Goal: Task Accomplishment & Management: Use online tool/utility

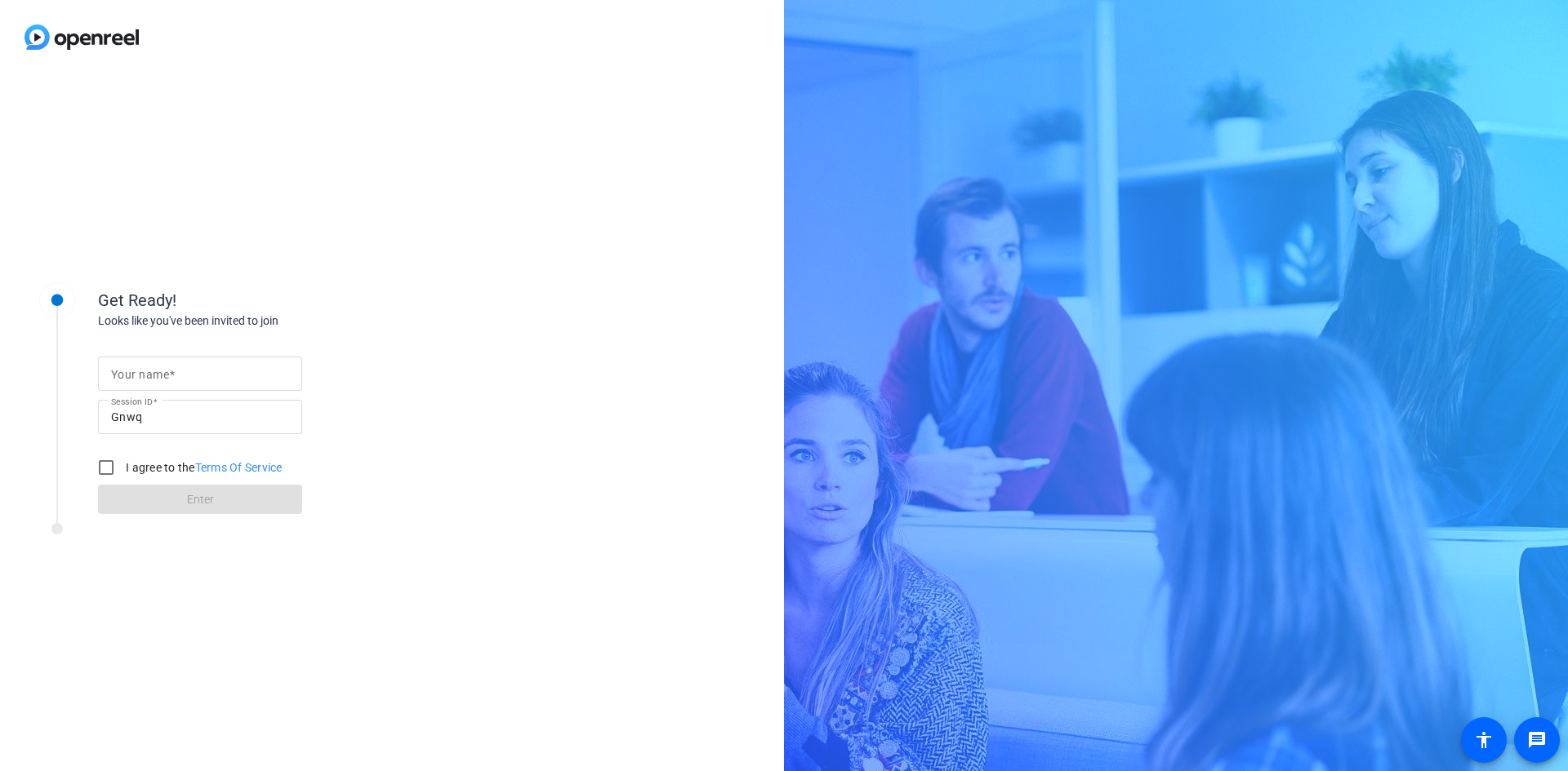
click at [163, 369] on mat-label "Your name" at bounding box center [140, 375] width 58 height 13
click at [163, 369] on input "Your name" at bounding box center [200, 374] width 178 height 20
type input "[PERSON_NAME]"
click at [114, 461] on input "I agree to the Terms Of Service" at bounding box center [106, 468] width 32 height 32
checkbox input "true"
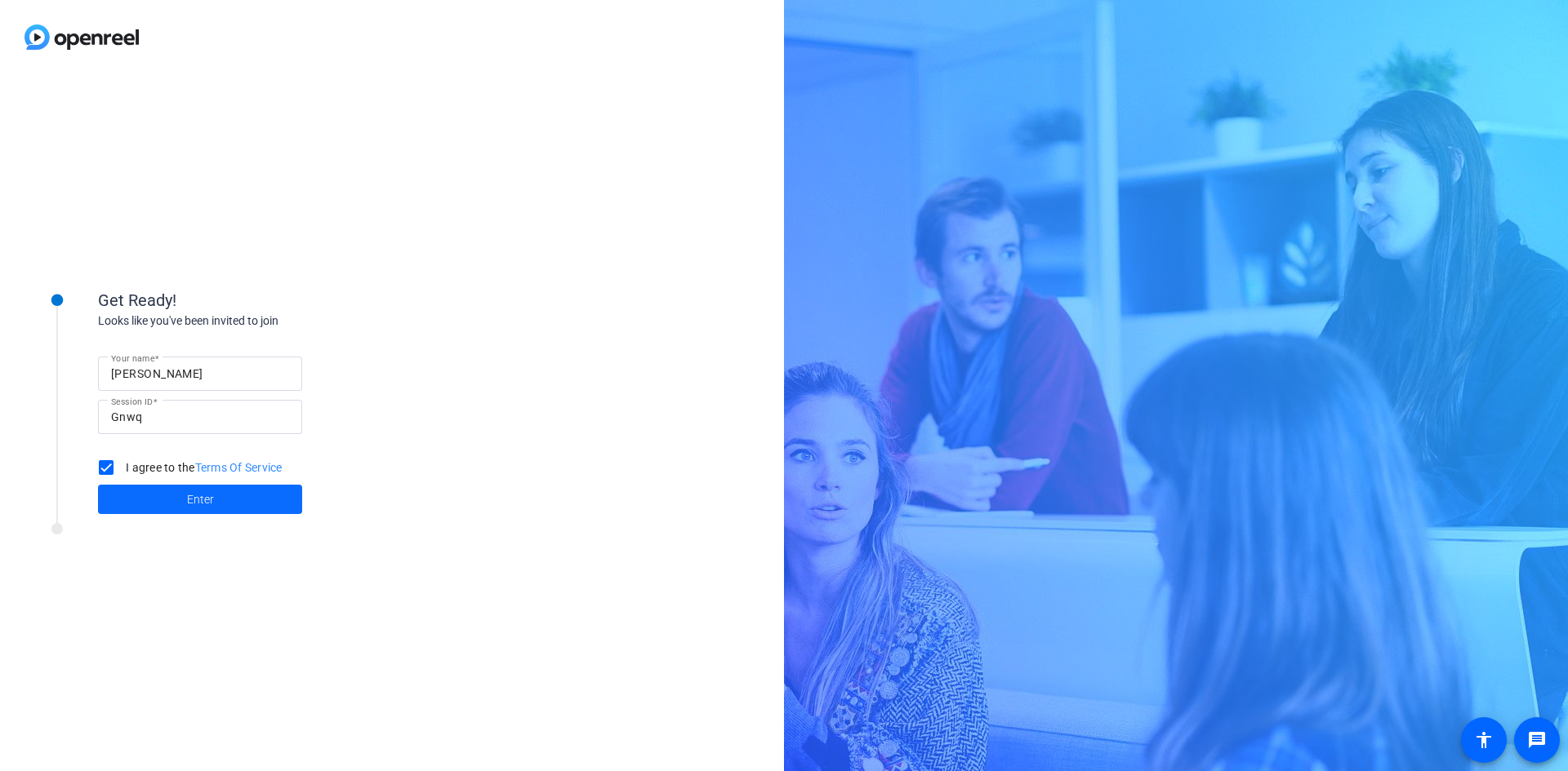
click at [155, 507] on span at bounding box center [200, 499] width 205 height 39
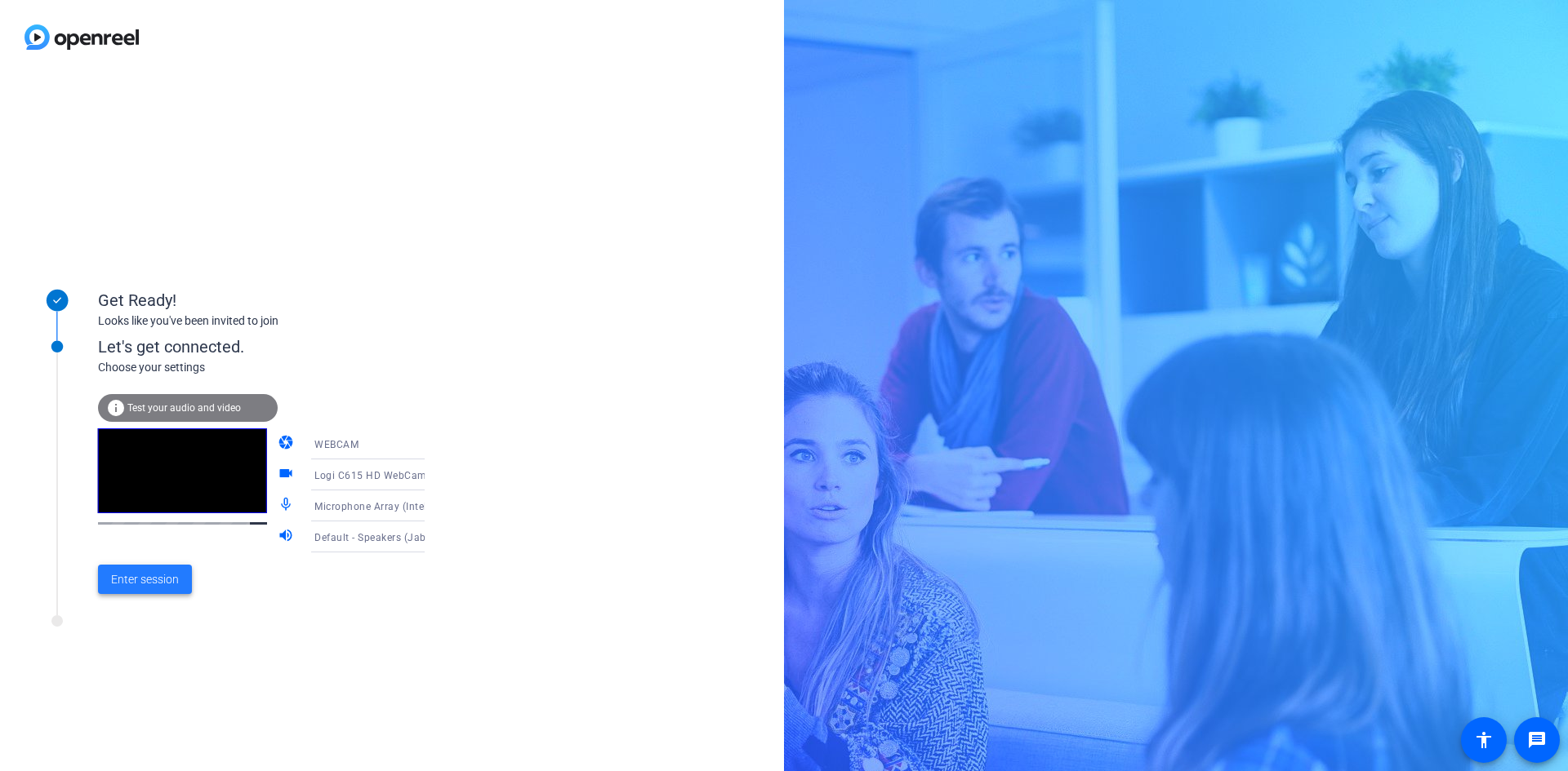
click at [160, 579] on span "Enter session" at bounding box center [145, 579] width 68 height 17
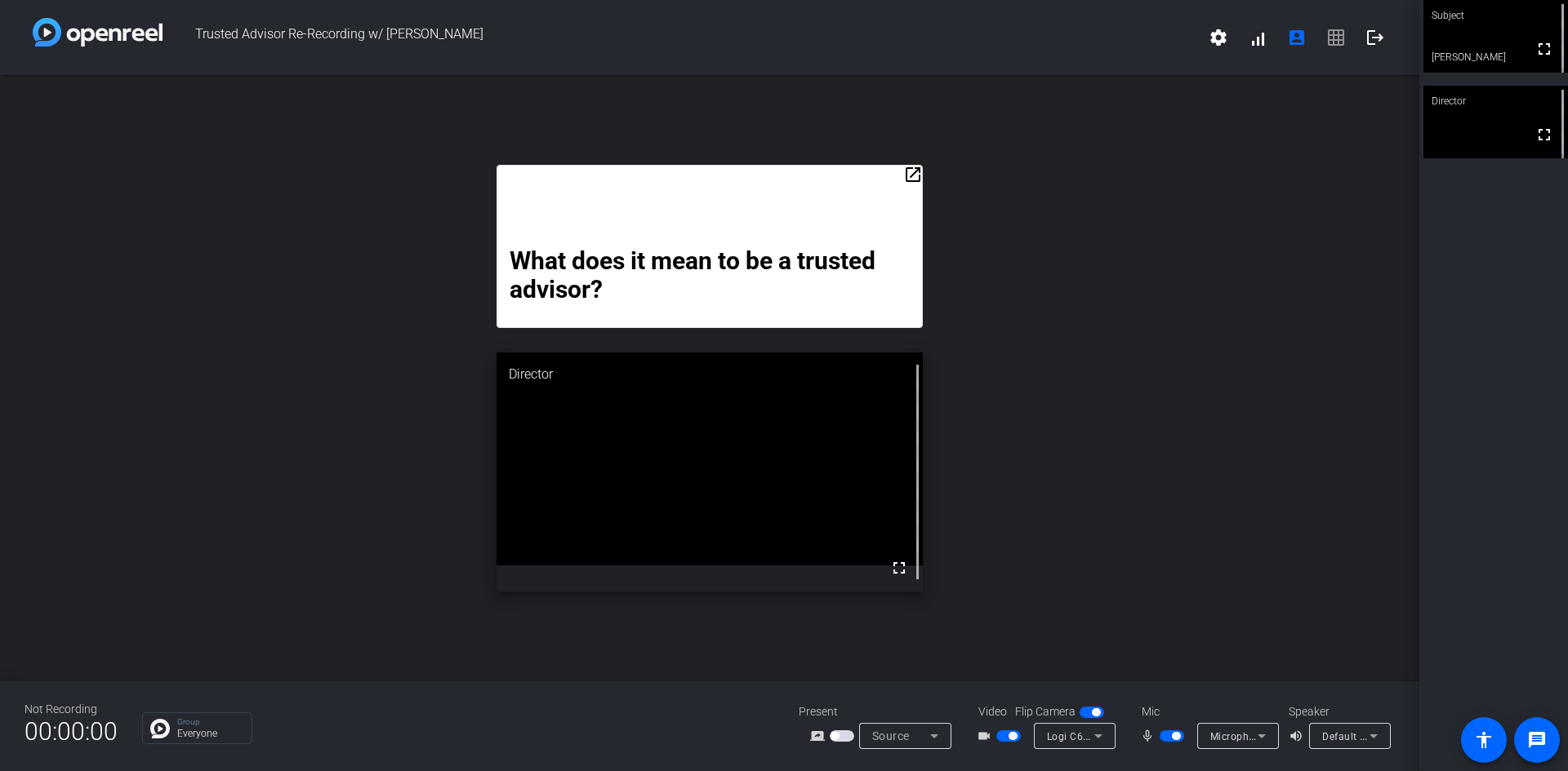
drag, startPoint x: 782, startPoint y: 169, endPoint x: 813, endPoint y: 75, distance: 99.0
click at [806, 59] on div "Trusted Advisor Re-Recording w/ [PERSON_NAME] settings signal_cellular_alt acco…" at bounding box center [710, 386] width 1419 height 771
drag, startPoint x: 902, startPoint y: 330, endPoint x: 940, endPoint y: 227, distance: 109.8
click at [940, 227] on div "open_in_new What does it mean to be a trusted advisor? Sometimes we gravitate t…" at bounding box center [710, 378] width 1419 height 607
drag, startPoint x: 916, startPoint y: 178, endPoint x: 945, endPoint y: 97, distance: 86.0
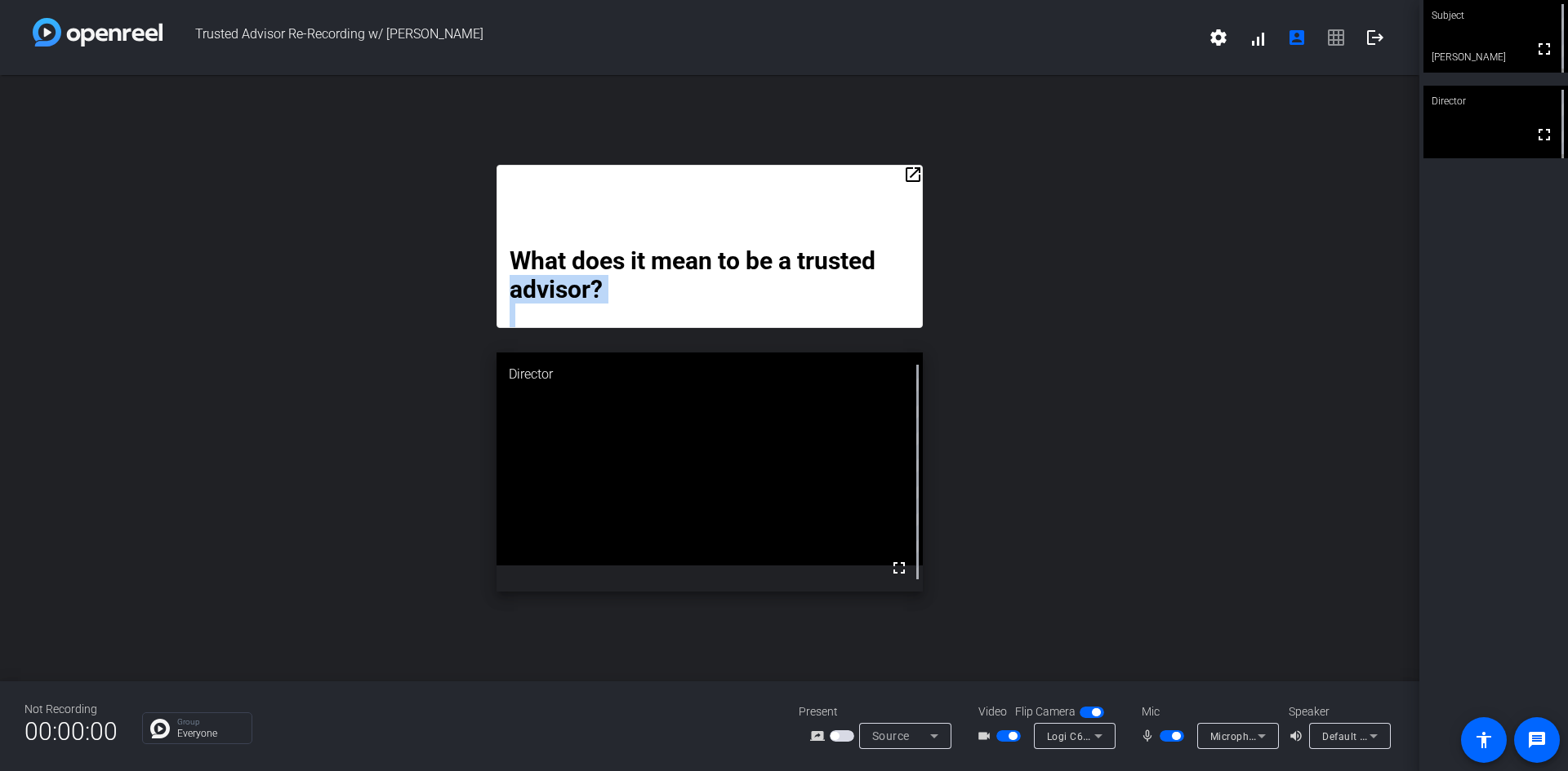
click at [945, 93] on div "open_in_new What does it mean to be a trusted advisor? Sometimes we gravitate t…" at bounding box center [710, 378] width 1419 height 607
click at [1064, 296] on div "open_in_new What does it mean to be a trusted advisor? Sometimes we gravitate t…" at bounding box center [710, 378] width 1419 height 607
click at [634, 183] on div "What does it mean to be a trusted advisor? Sometimes we gravitate to simply fil…" at bounding box center [710, 247] width 425 height 163
click at [909, 178] on mat-icon "open_in_new" at bounding box center [913, 175] width 20 height 20
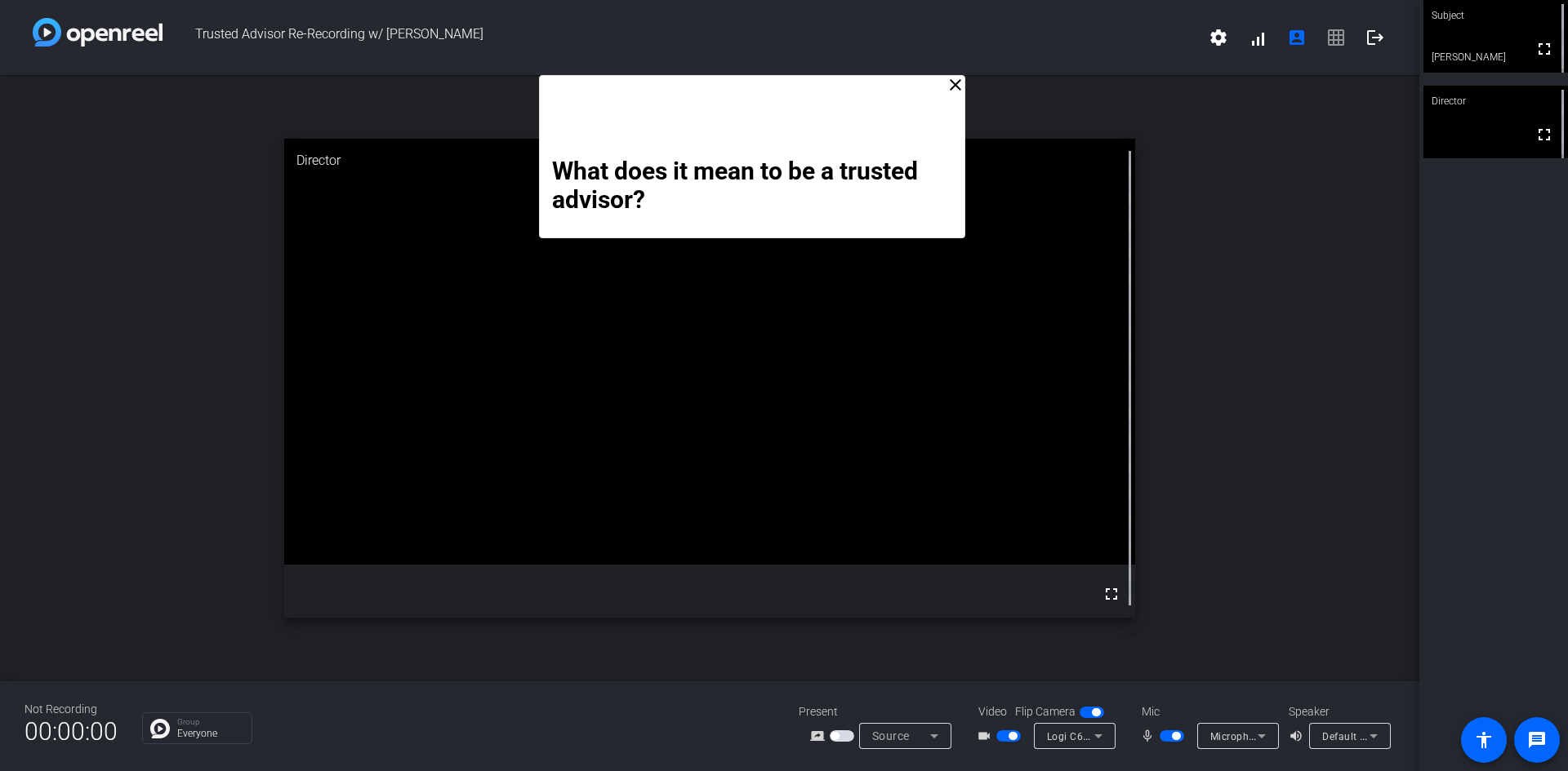
drag, startPoint x: 835, startPoint y: 105, endPoint x: 879, endPoint y: -13, distance: 125.9
click at [879, 0] on html "Accessibility Screen-Reader Guide, Feedback, and Issue Reporting | New window T…" at bounding box center [784, 386] width 1568 height 771
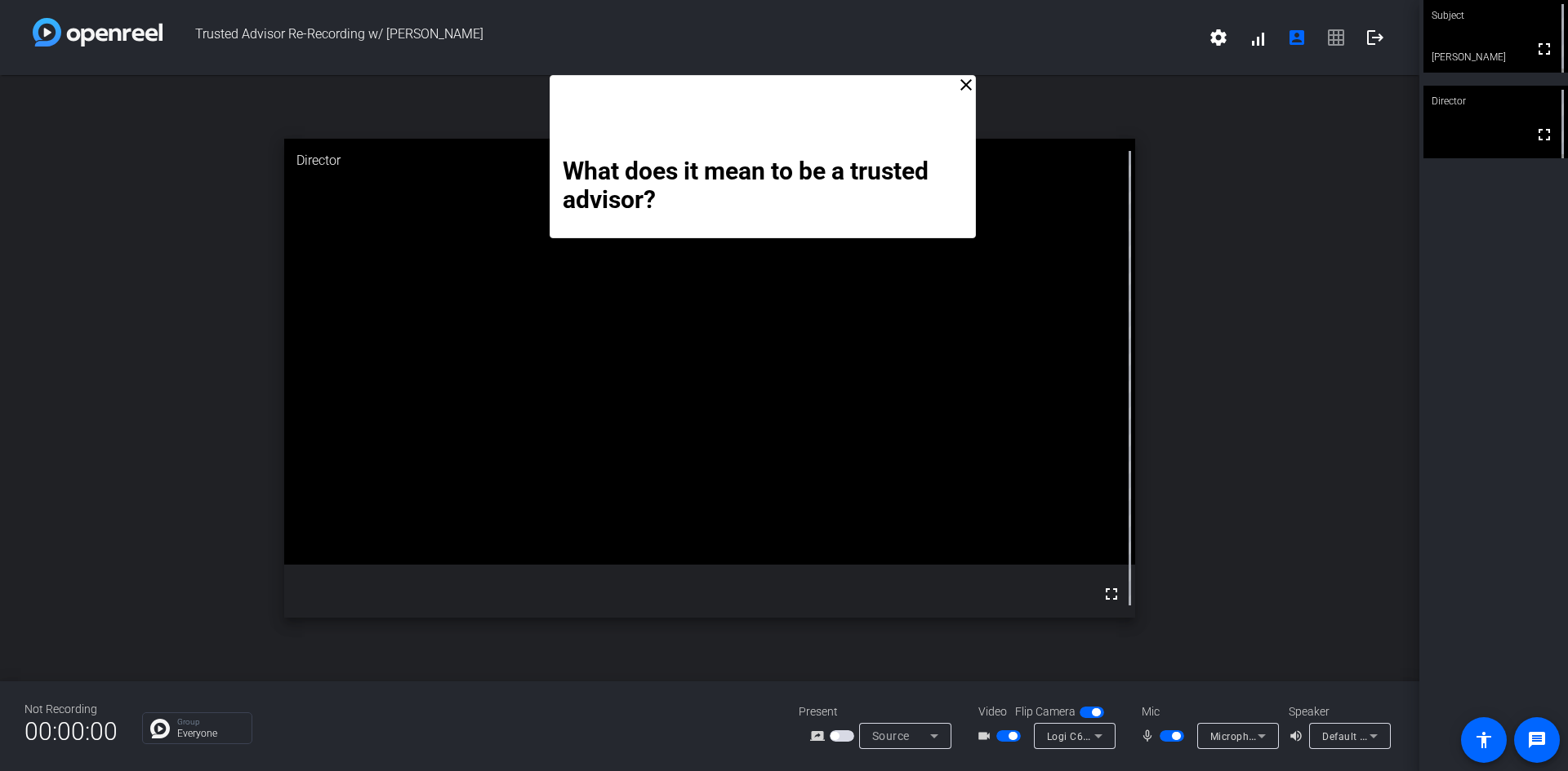
drag, startPoint x: 780, startPoint y: 84, endPoint x: 790, endPoint y: 50, distance: 35.4
click at [790, 50] on div "Trusted Advisor Re-Recording w/ [PERSON_NAME] settings signal_cellular_alt acco…" at bounding box center [710, 386] width 1419 height 771
click at [1222, 42] on mat-icon "settings" at bounding box center [1219, 38] width 20 height 20
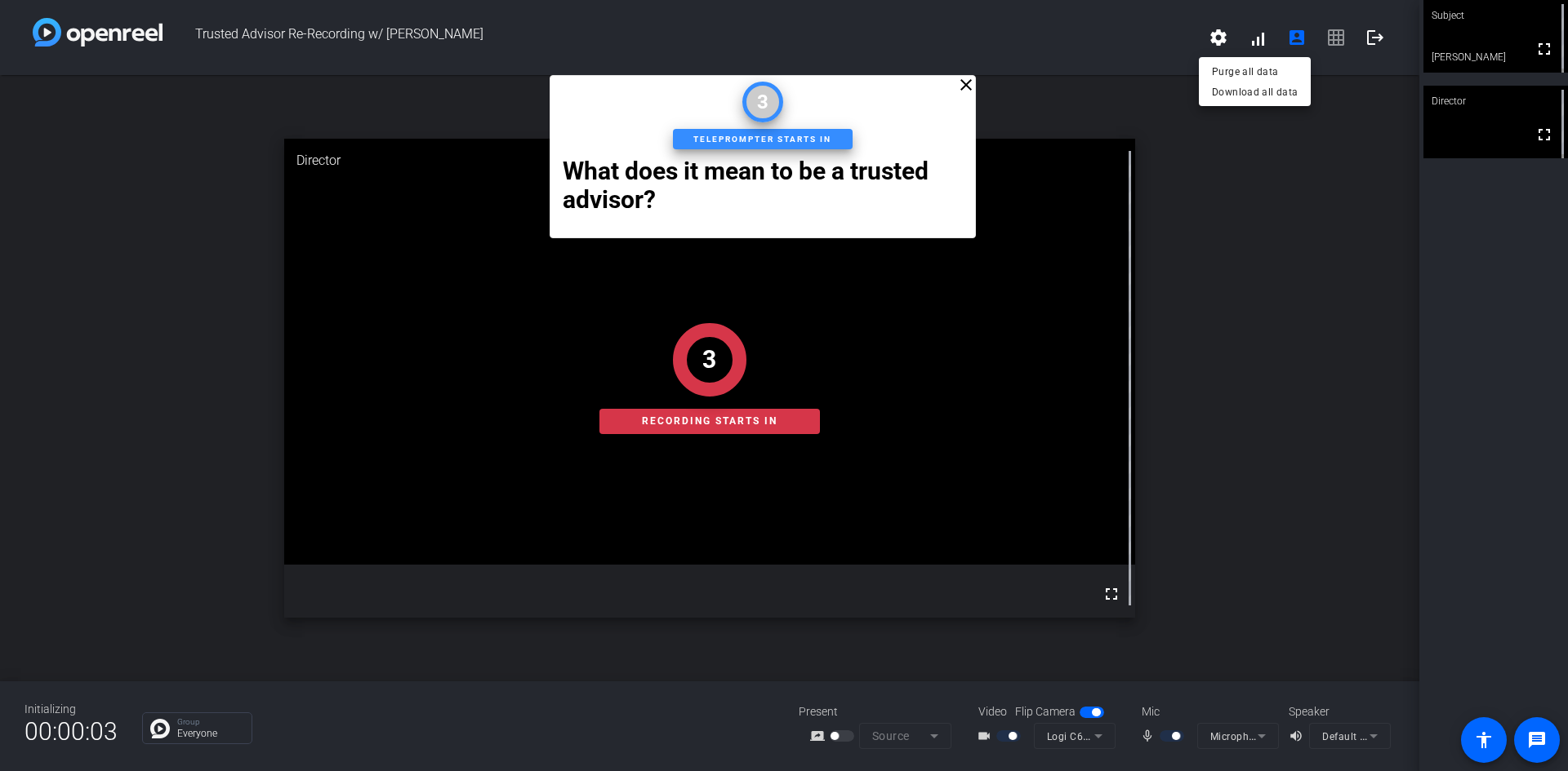
click at [1253, 200] on div at bounding box center [784, 386] width 1568 height 771
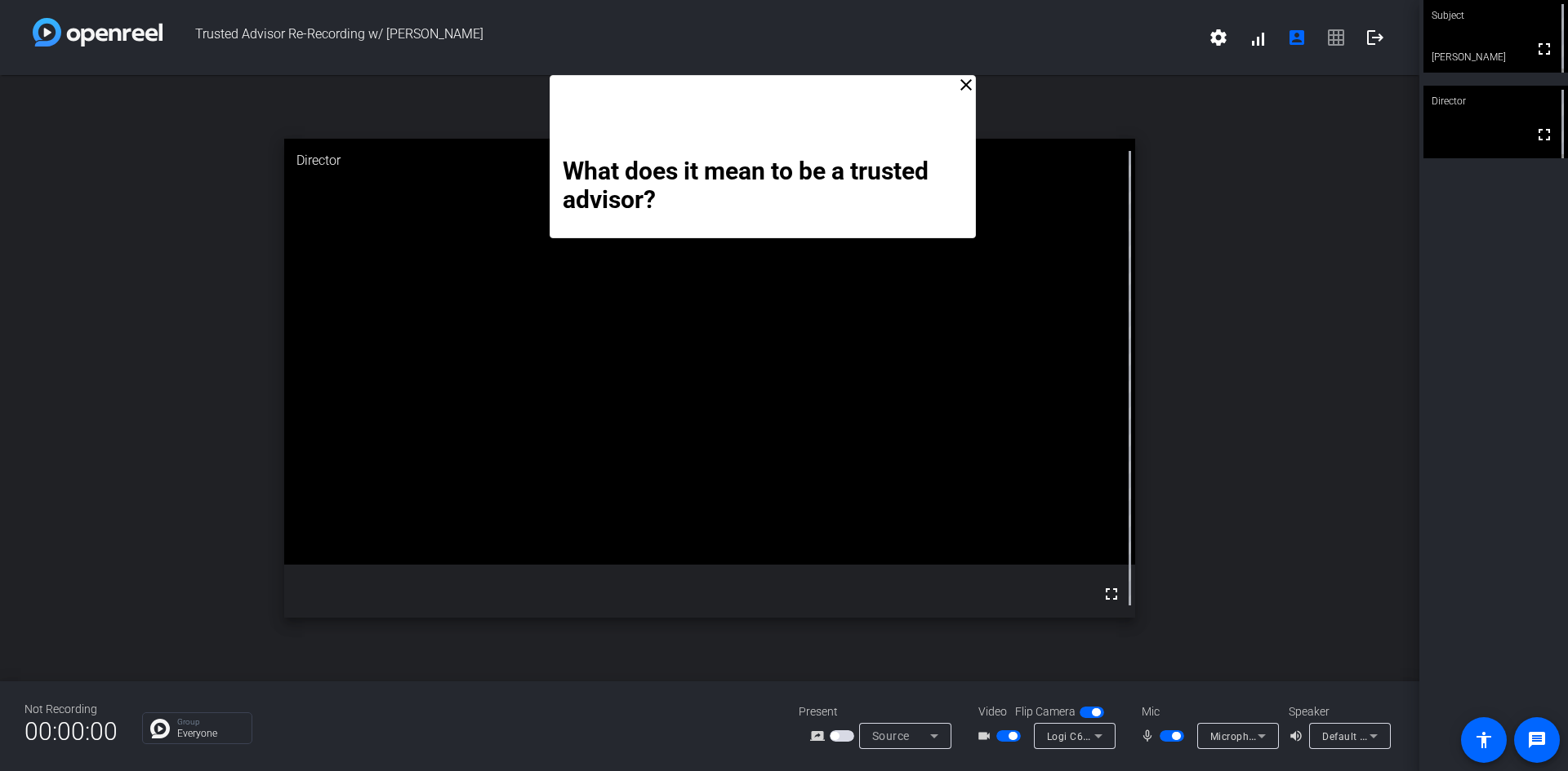
click at [969, 85] on mat-icon "close" at bounding box center [966, 85] width 20 height 20
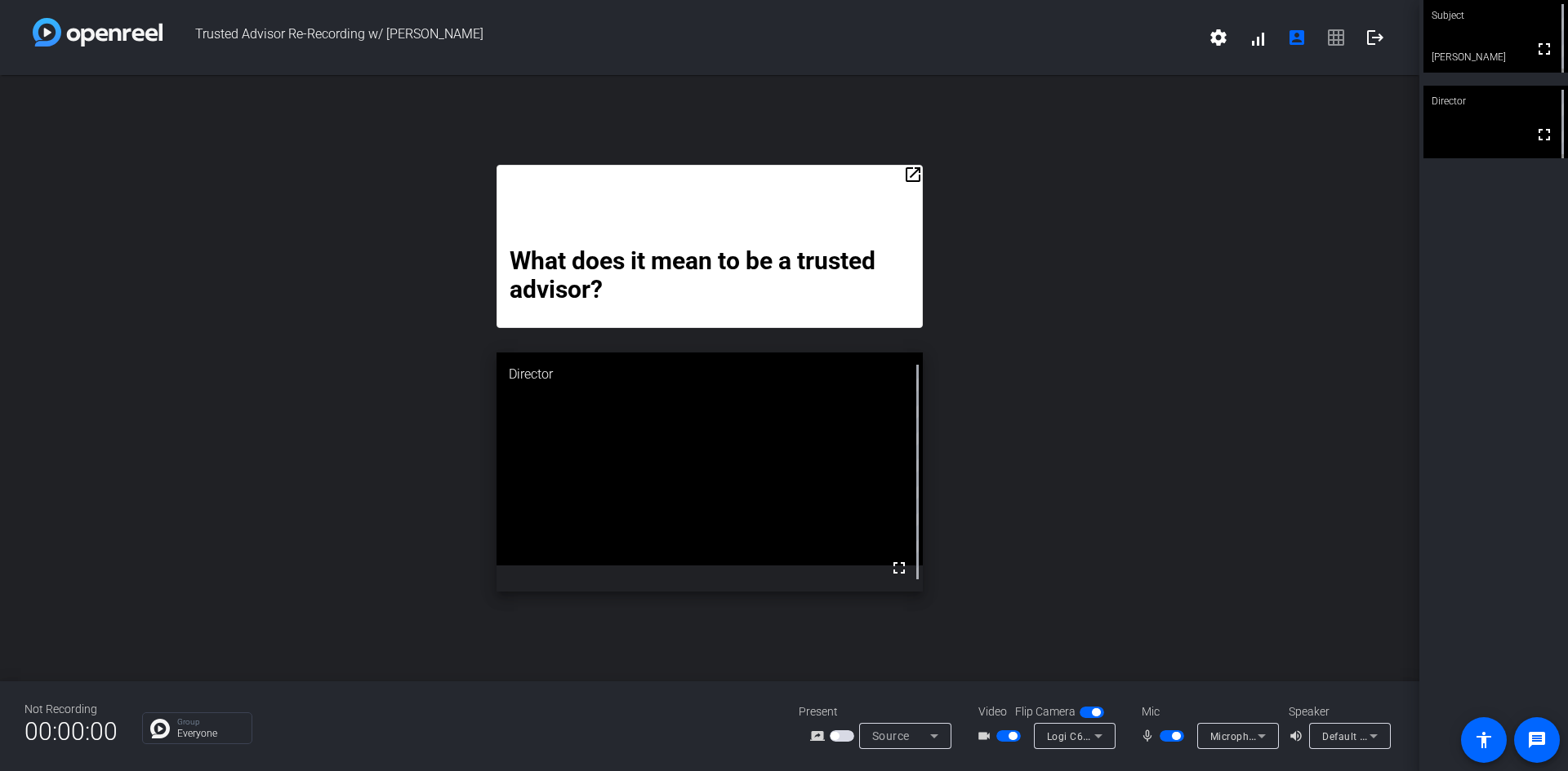
click at [1000, 734] on span "button" at bounding box center [1008, 736] width 24 height 12
click at [1173, 739] on span "button" at bounding box center [1176, 736] width 8 height 8
click at [1381, 39] on mat-icon "logout" at bounding box center [1375, 38] width 20 height 20
